Goal: Information Seeking & Learning: Learn about a topic

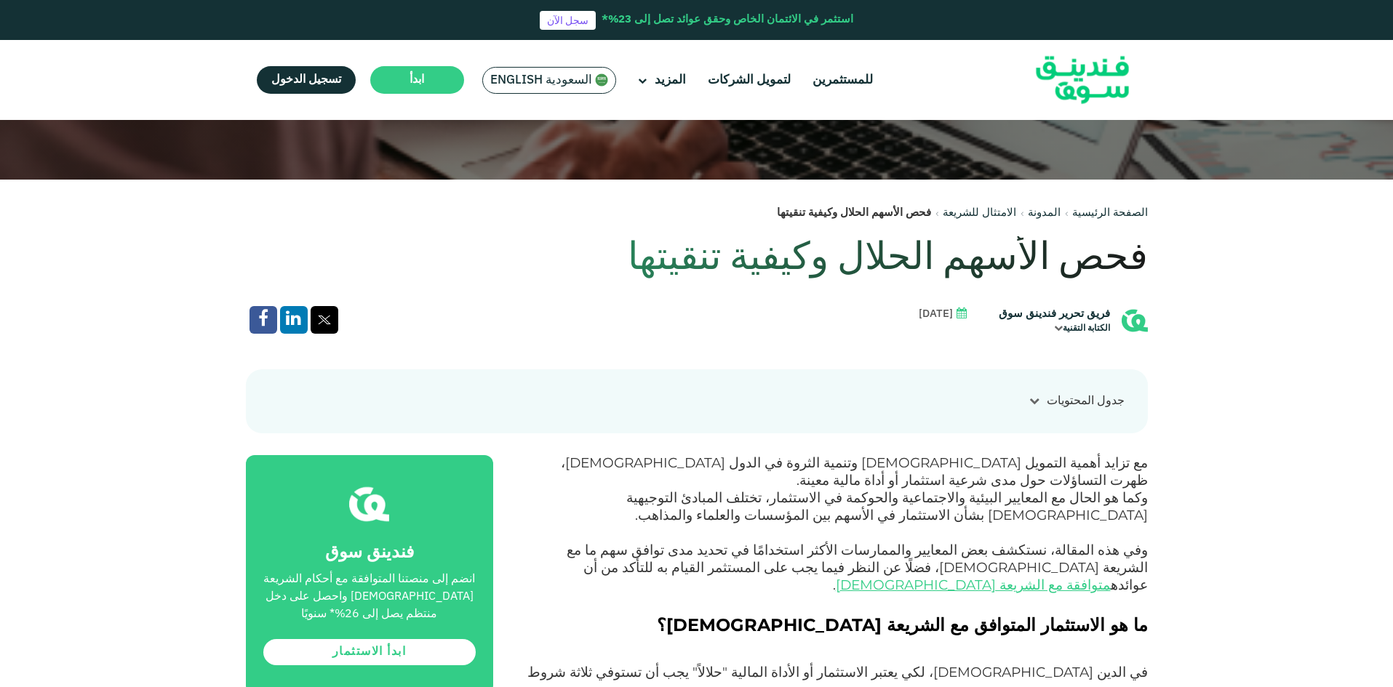
scroll to position [509, 0]
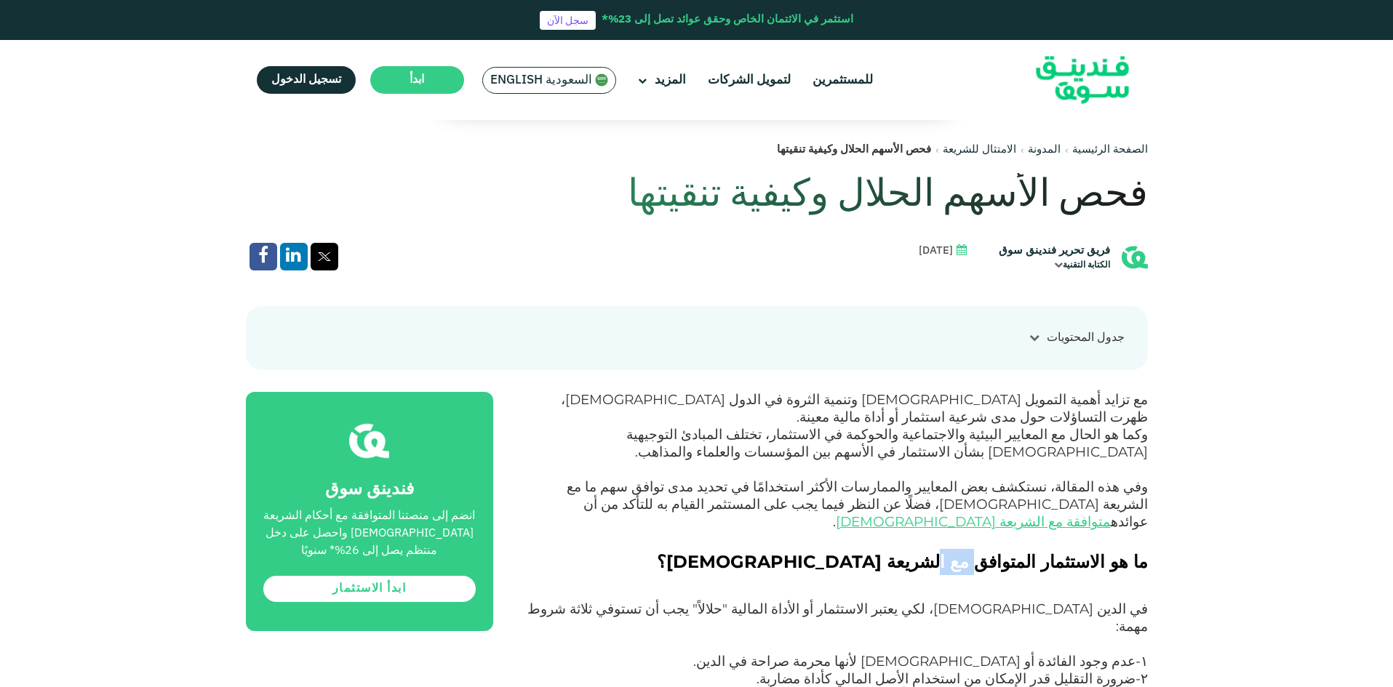
drag, startPoint x: 1004, startPoint y: 533, endPoint x: 975, endPoint y: 537, distance: 30.1
click at [975, 551] on span "ما هو الاستثمار المتوافق مع الشريعة [DEMOGRAPHIC_DATA]؟" at bounding box center [902, 561] width 491 height 21
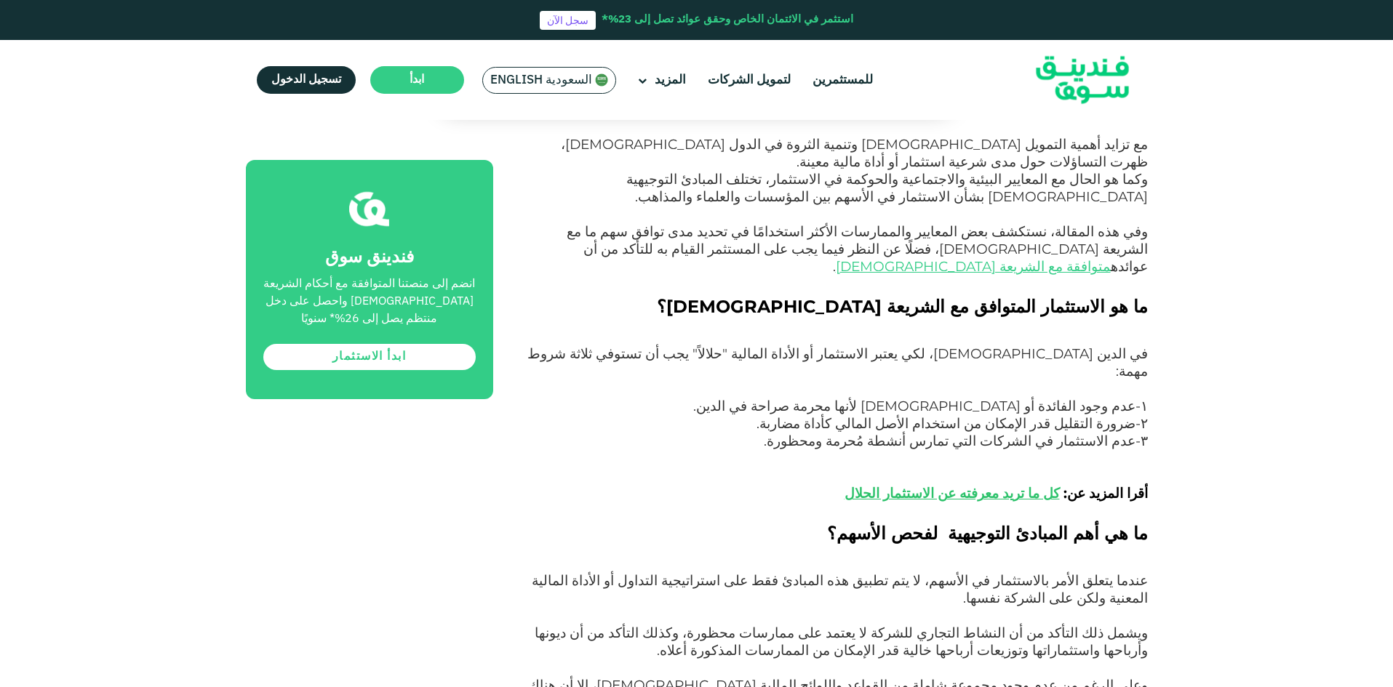
scroll to position [800, 0]
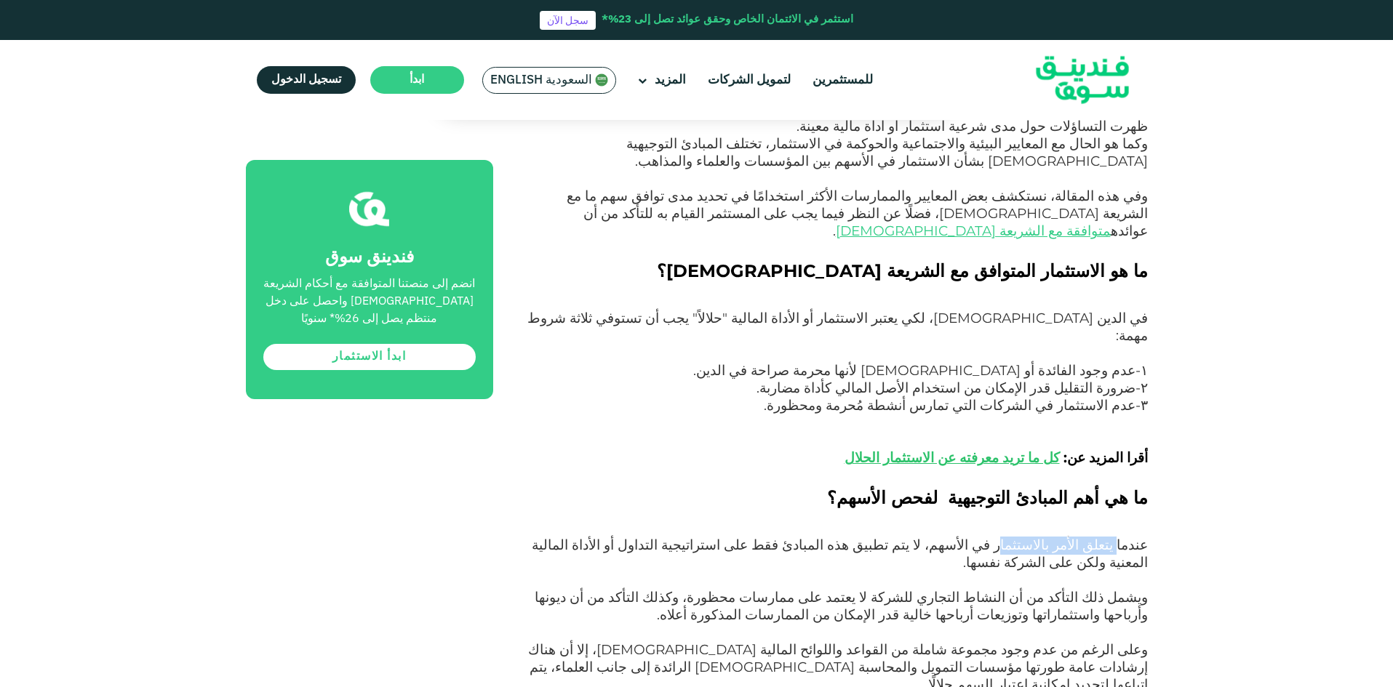
drag, startPoint x: 1071, startPoint y: 500, endPoint x: 1027, endPoint y: 501, distance: 43.7
click at [1030, 537] on span "عندما يتعلق الأمر بالاستثمار في الأسهم، لا يتم تطبيق هذه المبادئ فقط على استرات…" at bounding box center [840, 554] width 616 height 34
click at [1018, 537] on span "عندما يتعلق الأمر بالاستثمار في الأسهم، لا يتم تطبيق هذه المبادئ فقط على استرات…" at bounding box center [840, 554] width 616 height 34
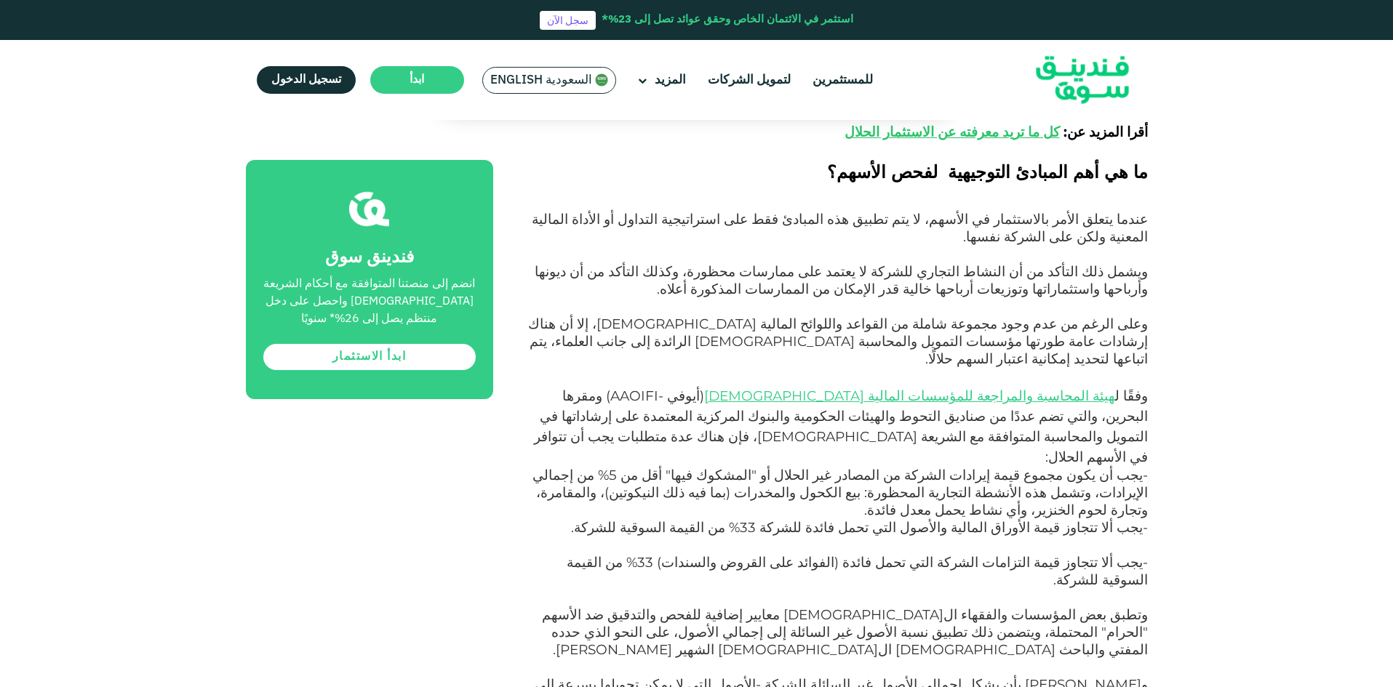
scroll to position [1164, 0]
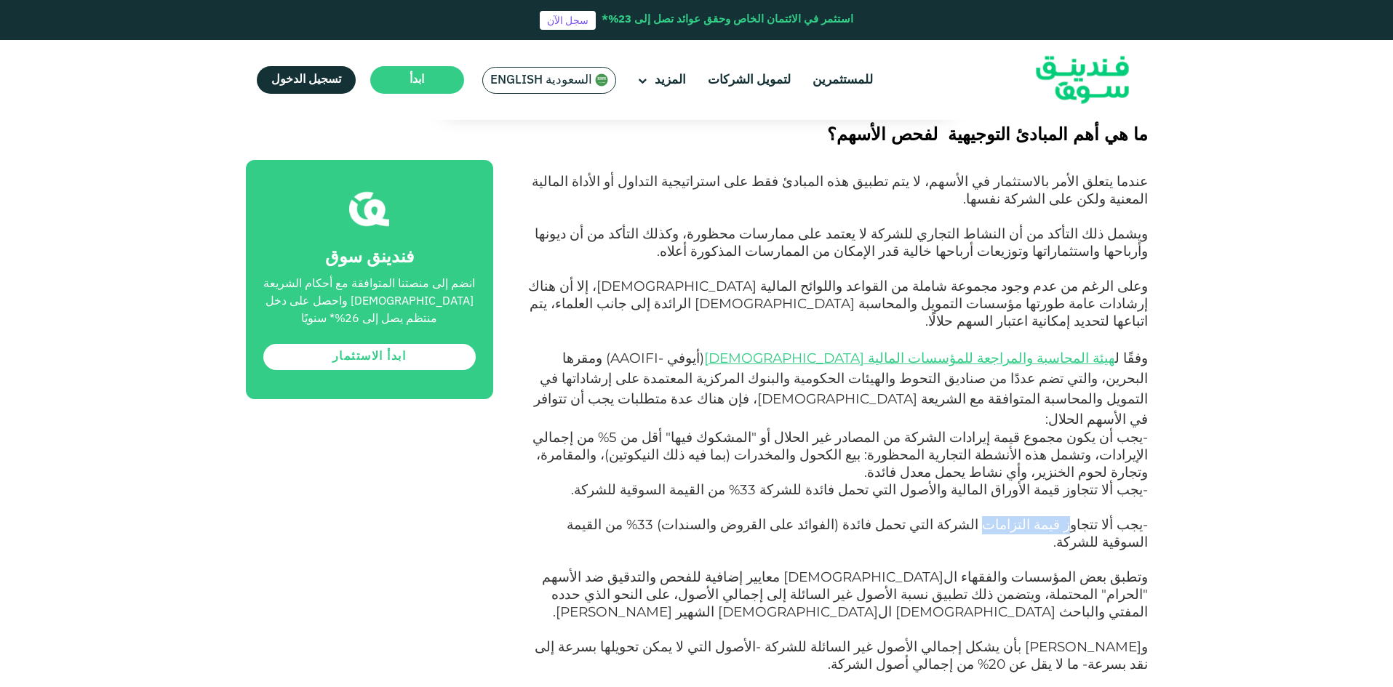
drag, startPoint x: 1074, startPoint y: 396, endPoint x: 1009, endPoint y: 401, distance: 65.7
click at [1009, 516] on span "-يجب ألا تتجاوز قيمة التزامات الشركة التي تحمل فائدة (الفوائد على القروض والسند…" at bounding box center [857, 533] width 581 height 34
click at [1008, 516] on span "-يجب ألا تتجاوز قيمة التزامات الشركة التي تحمل فائدة (الفوائد على القروض والسند…" at bounding box center [857, 533] width 581 height 34
drag, startPoint x: 850, startPoint y: 361, endPoint x: 783, endPoint y: 363, distance: 67.7
click at [783, 481] on span "-يجب ألا تتجاوز قيمة الأوراق المالية والأصول التي تحمل فائدة للشركة 33% من القي…" at bounding box center [859, 489] width 577 height 17
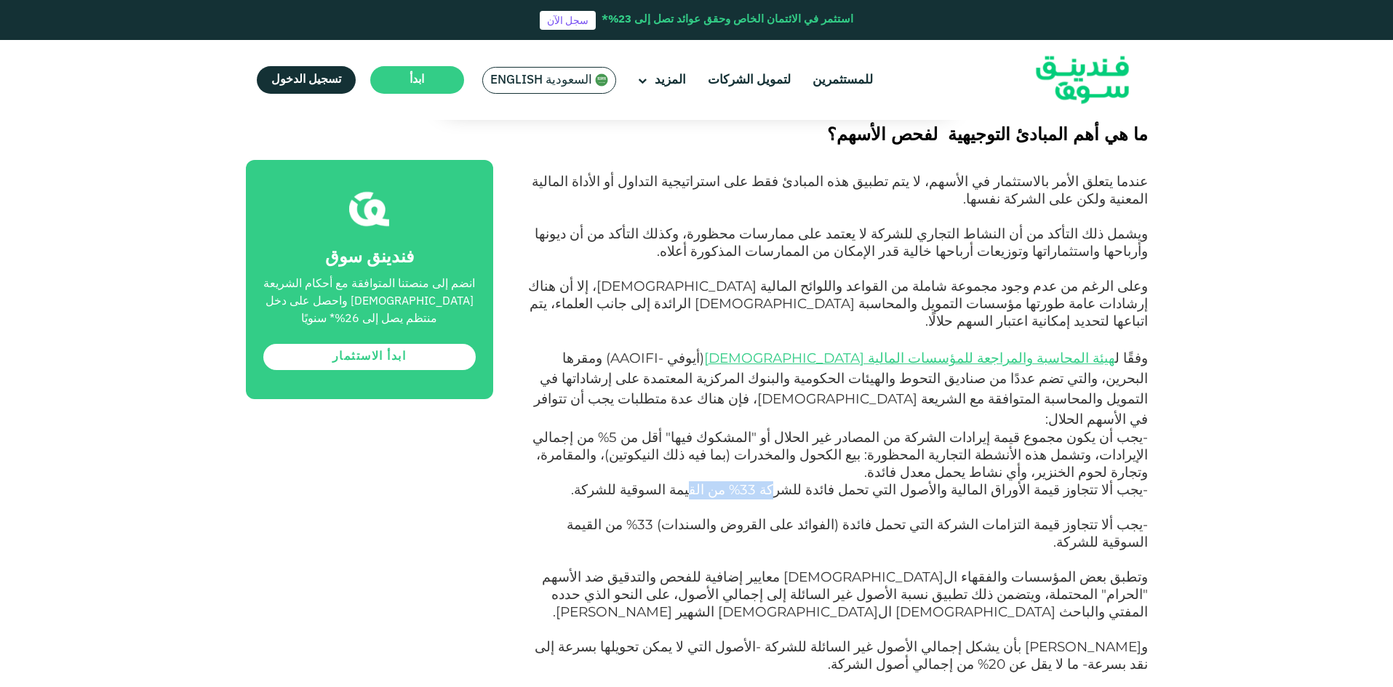
click at [783, 481] on span "-يجب ألا تتجاوز قيمة الأوراق المالية والأصول التي تحمل فائدة للشركة 33% من القي…" at bounding box center [859, 489] width 577 height 17
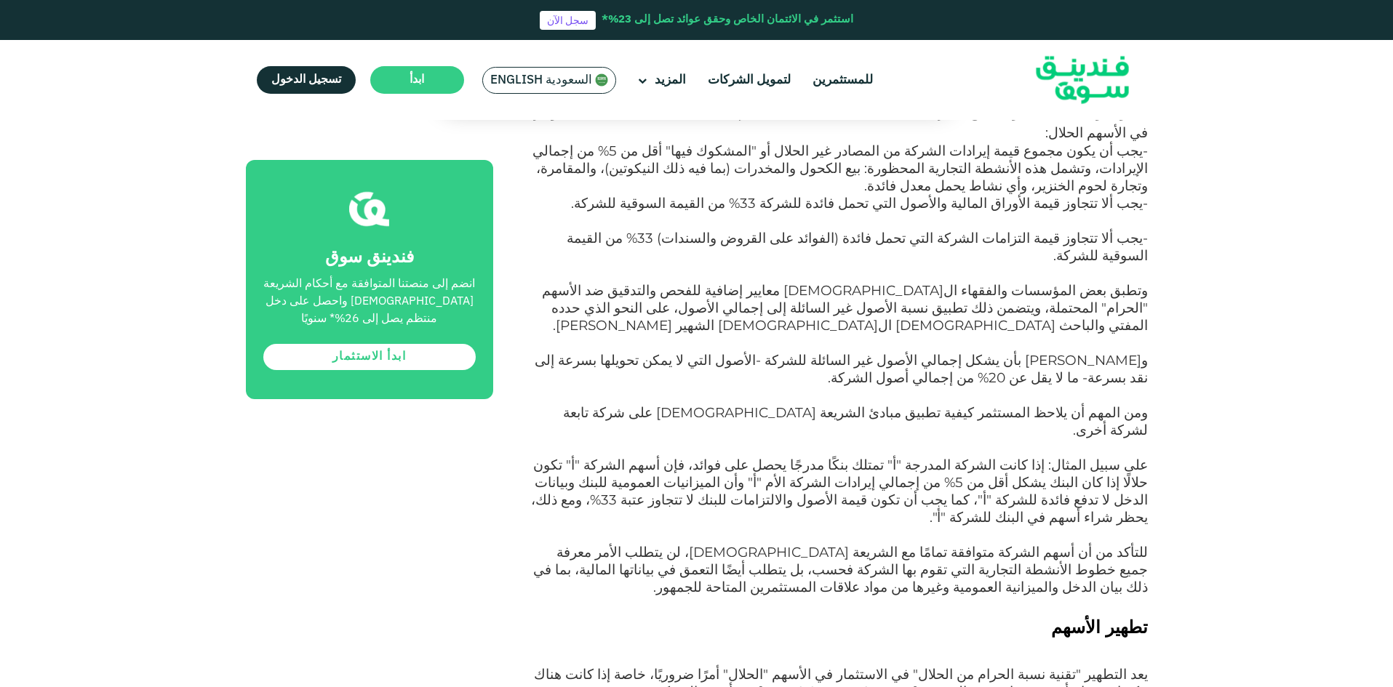
scroll to position [1455, 0]
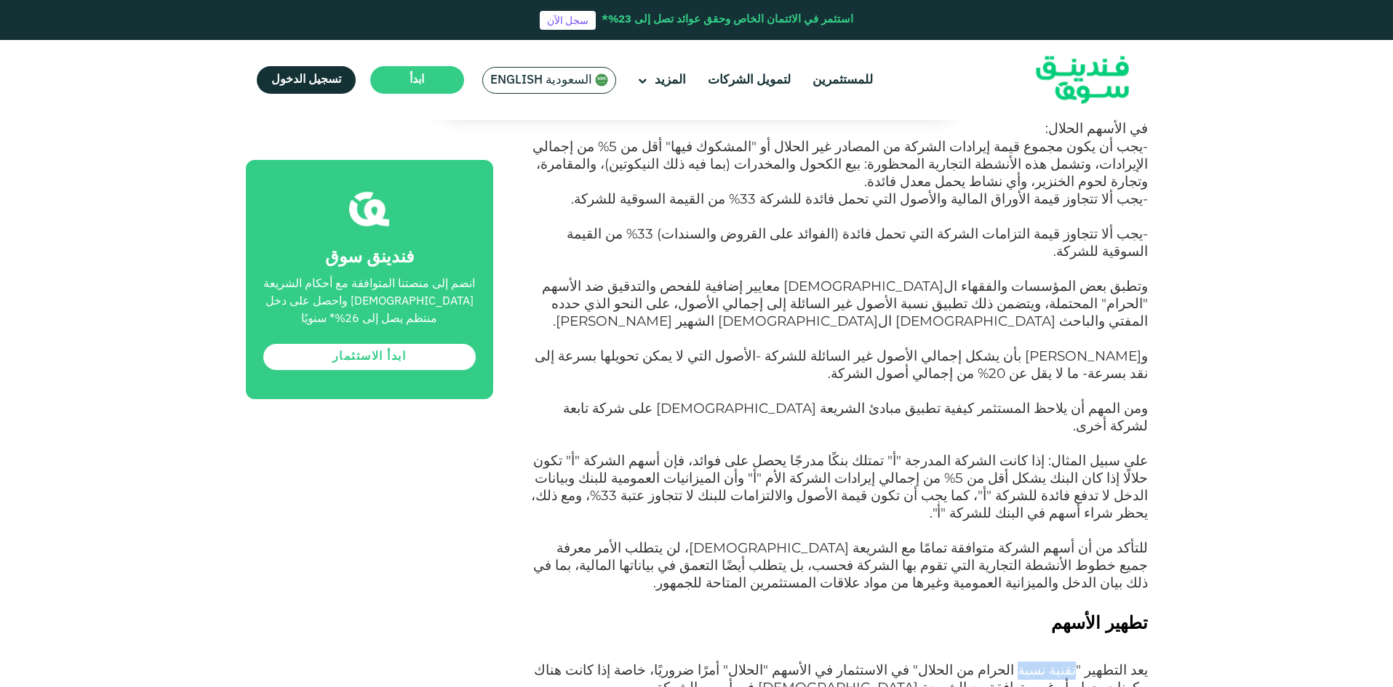
drag, startPoint x: 1091, startPoint y: 476, endPoint x: 1046, endPoint y: 476, distance: 45.1
click at [1047, 662] on span "يعد التطهير "تقنية نسبة الحرام من الحلال" في الاستثمار في الأسهم "الحلال" أمرًا…" at bounding box center [841, 679] width 614 height 34
click at [1046, 662] on span "يعد التطهير "تقنية نسبة الحرام من الحلال" في الاستثمار في الأسهم "الحلال" أمرًا…" at bounding box center [841, 679] width 614 height 34
drag, startPoint x: 1097, startPoint y: 534, endPoint x: 1030, endPoint y: 529, distance: 67.1
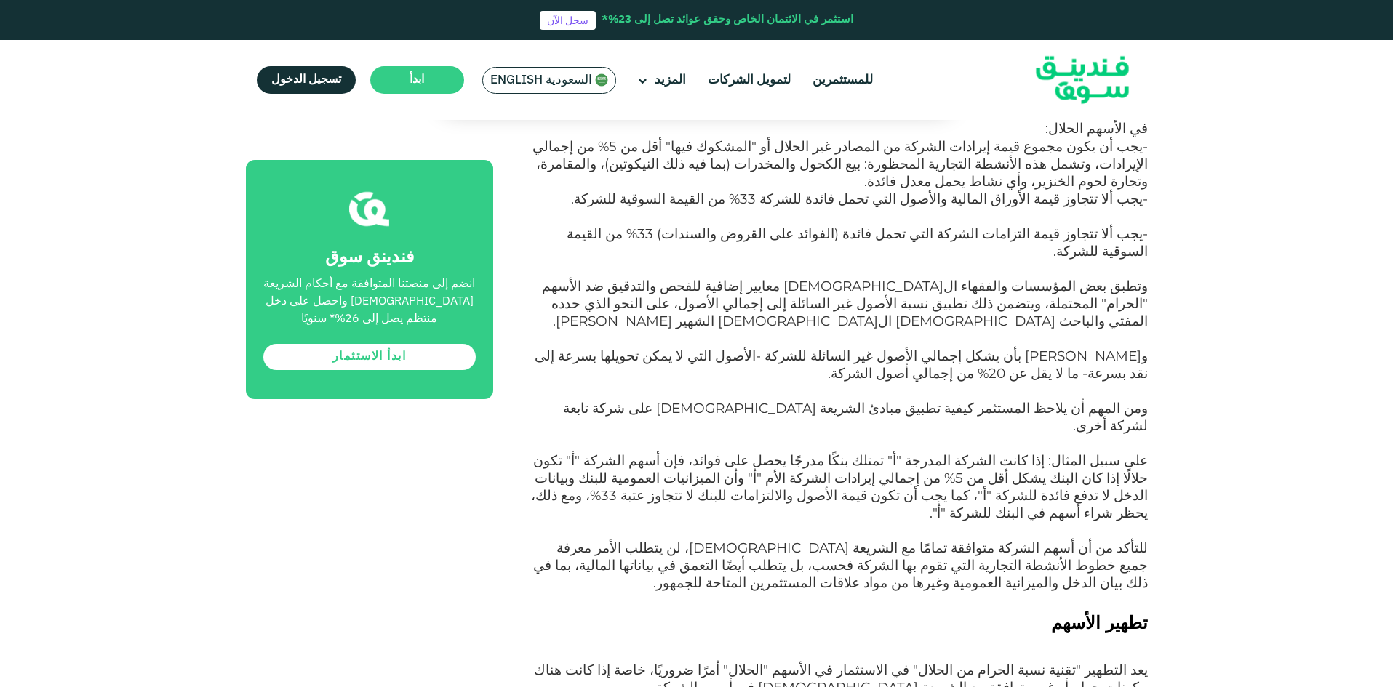
drag, startPoint x: 1017, startPoint y: 527, endPoint x: 1000, endPoint y: 527, distance: 16.7
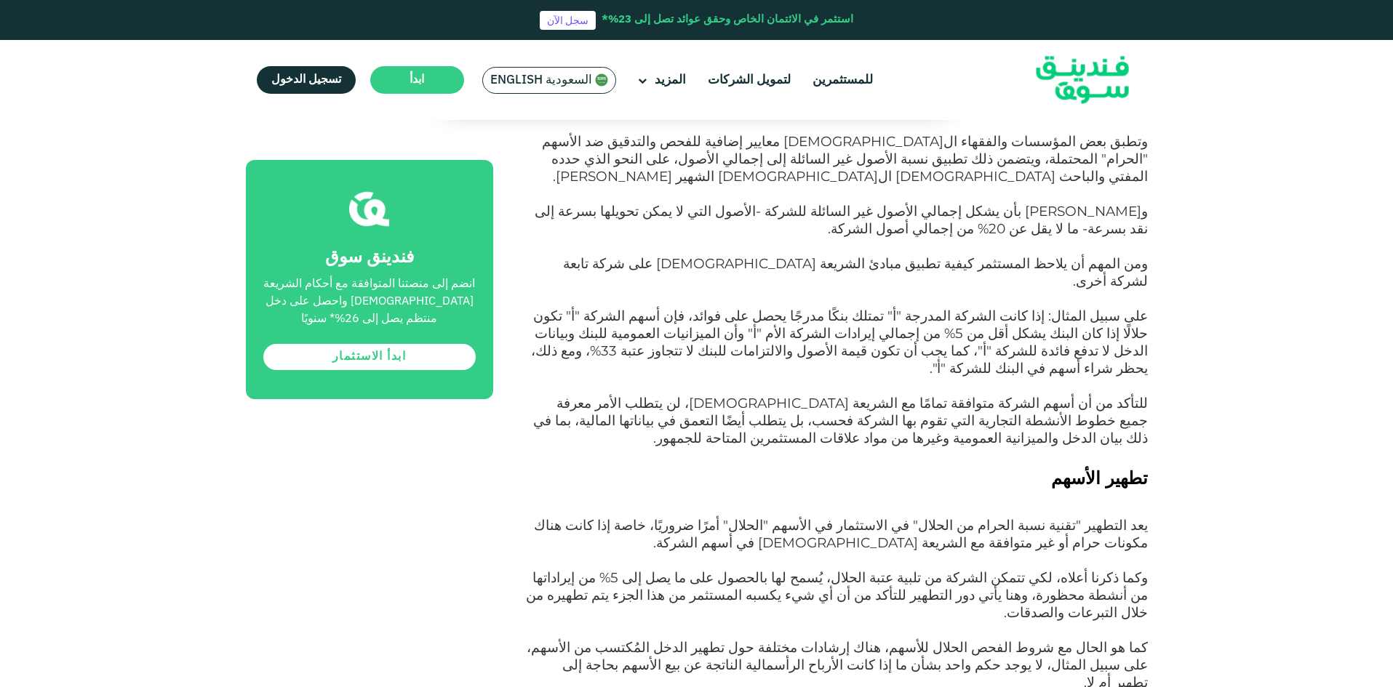
scroll to position [1600, 0]
drag, startPoint x: 1061, startPoint y: 525, endPoint x: 1041, endPoint y: 526, distance: 20.4
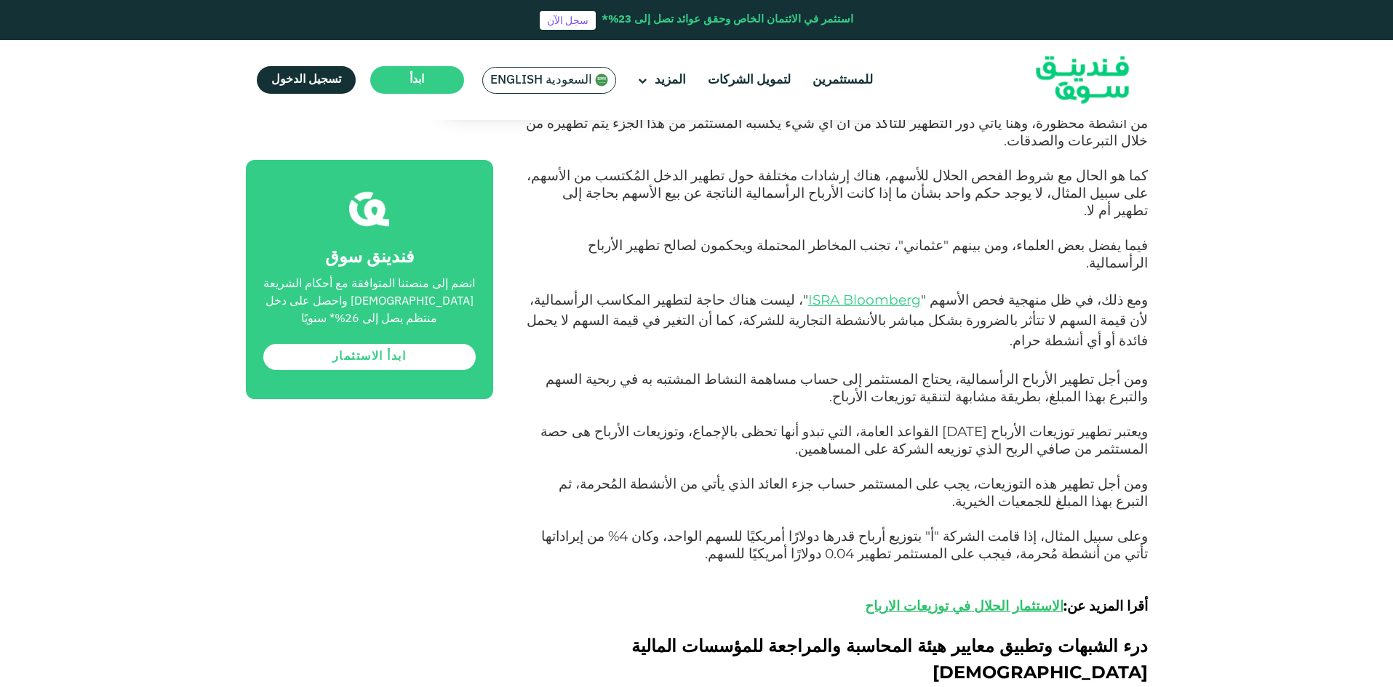
scroll to position [2036, 0]
